Goal: Information Seeking & Learning: Learn about a topic

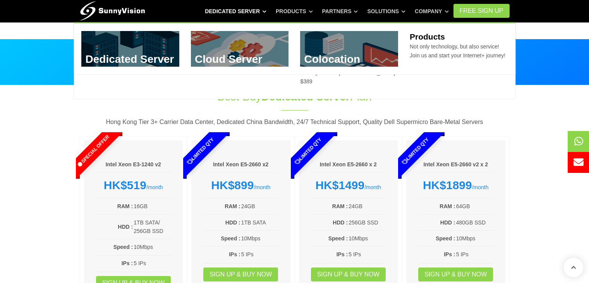
scroll to position [232, 0]
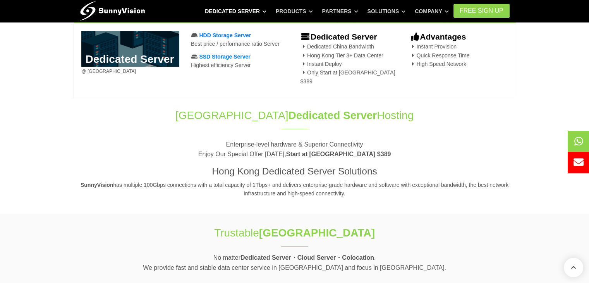
click at [260, 10] on link "Dedicated Server" at bounding box center [236, 11] width 62 height 14
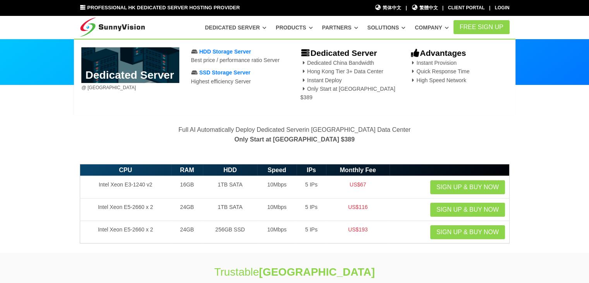
click at [266, 27] on link "Dedicated Server" at bounding box center [236, 28] width 62 height 14
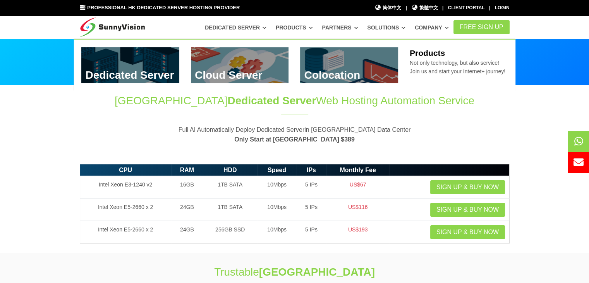
click at [313, 29] on link "Products" at bounding box center [294, 28] width 37 height 14
click at [226, 73] on link at bounding box center [240, 65] width 98 height 36
